Goal: Transaction & Acquisition: Obtain resource

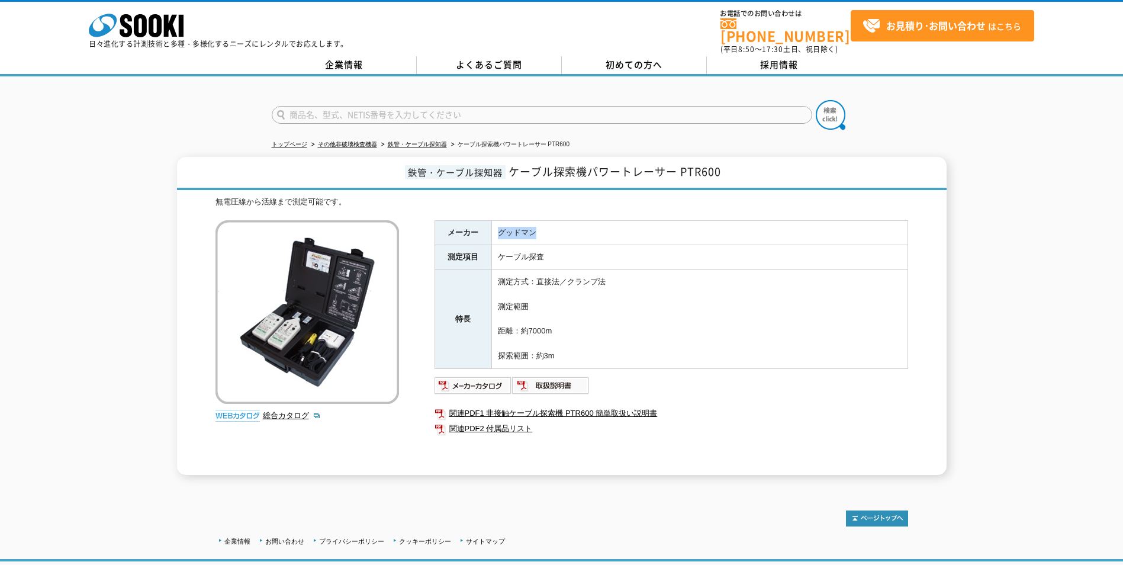
drag, startPoint x: 549, startPoint y: 227, endPoint x: 499, endPoint y: 223, distance: 50.5
click at [499, 223] on td "グッドマン" at bounding box center [699, 232] width 416 height 25
copy td "グッドマン"
click at [143, 233] on div "鉄管・ケーブル探知器 ケーブル探索機パワートレーサー PTR600 無電圧線から活線まで測定可能です。 総合カタログ メーカー グッドマン 測定項目 ケーブル…" at bounding box center [561, 316] width 1123 height 318
click at [21, 234] on div "鉄管・ケーブル探知器 ケーブル探索機パワートレーサー PTR600 無電圧線から活線まで測定可能です。 総合カタログ メーカー グッドマン 測定項目 ケーブル…" at bounding box center [561, 316] width 1123 height 318
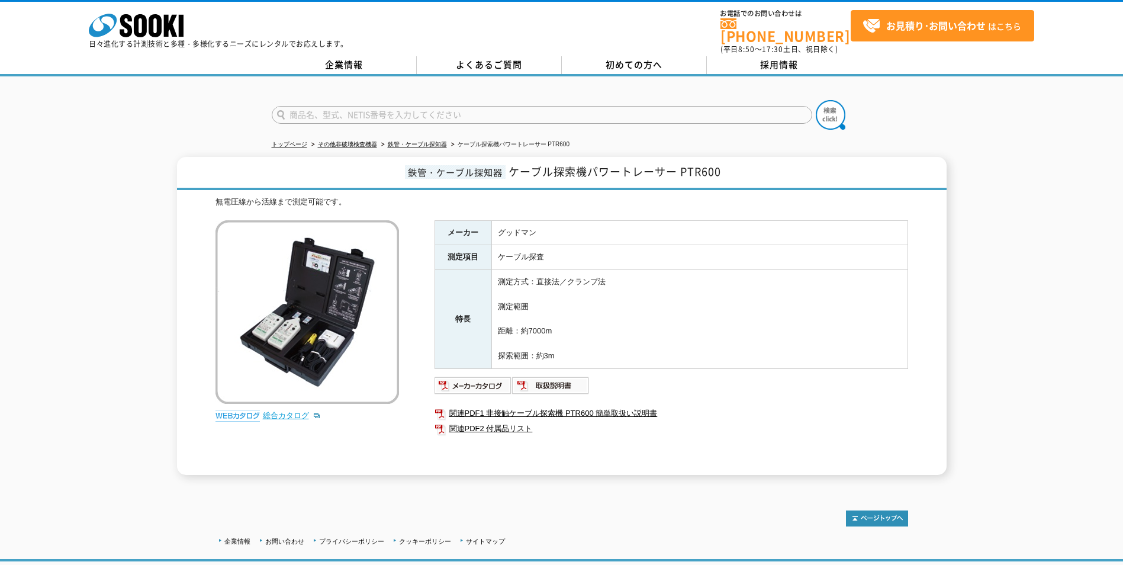
click at [286, 411] on link "総合カタログ" at bounding box center [292, 415] width 58 height 9
drag, startPoint x: 509, startPoint y: 165, endPoint x: 676, endPoint y: 175, distance: 166.6
click at [676, 175] on h1 "鉄管・ケーブル探知器 ケーブル探索機パワートレーサー PTR600" at bounding box center [562, 173] width 770 height 33
copy span "ケーブル探索機パワートレーサー"
click at [33, 161] on div "鉄管・ケーブル探知器 ケーブル探索機パワートレーサー PTR600 無電圧線から活線まで測定可能です。 総合カタログ メーカー グッドマン 測定項目 ケーブル…" at bounding box center [561, 316] width 1123 height 318
